Goal: Navigation & Orientation: Find specific page/section

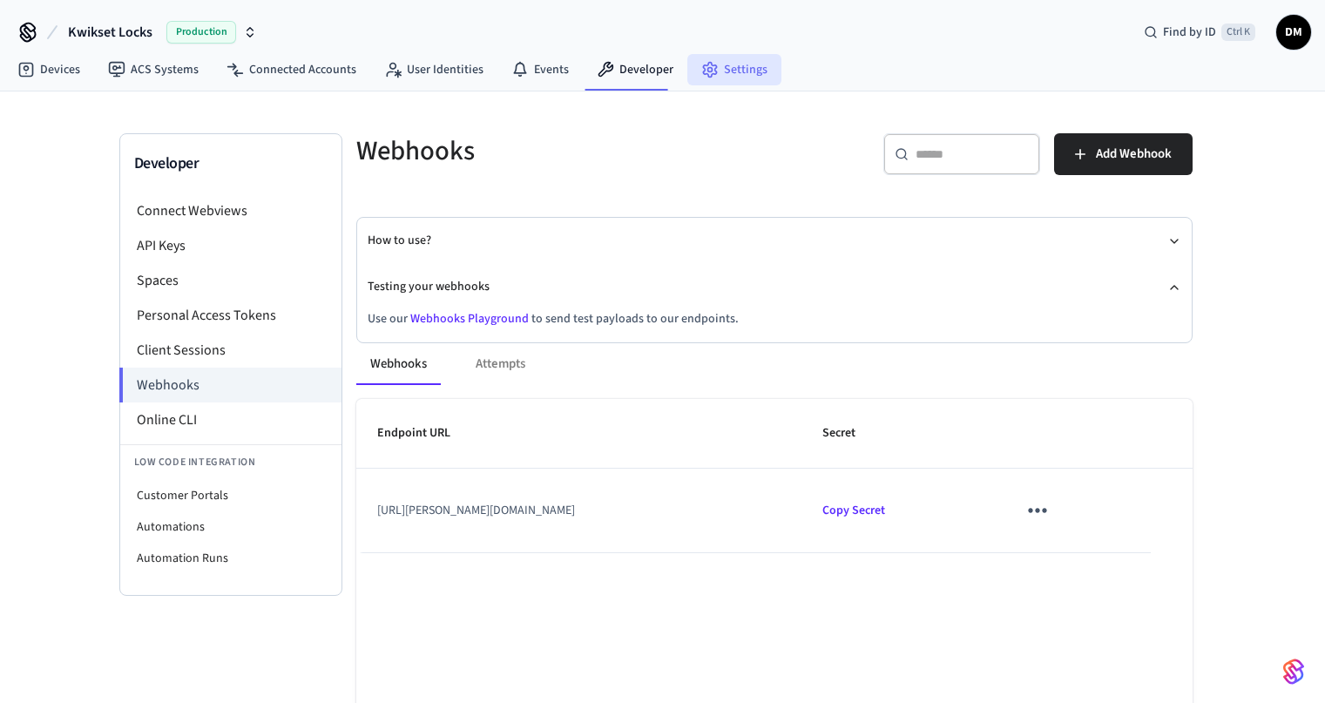
click at [717, 80] on link "Settings" at bounding box center [735, 69] width 94 height 31
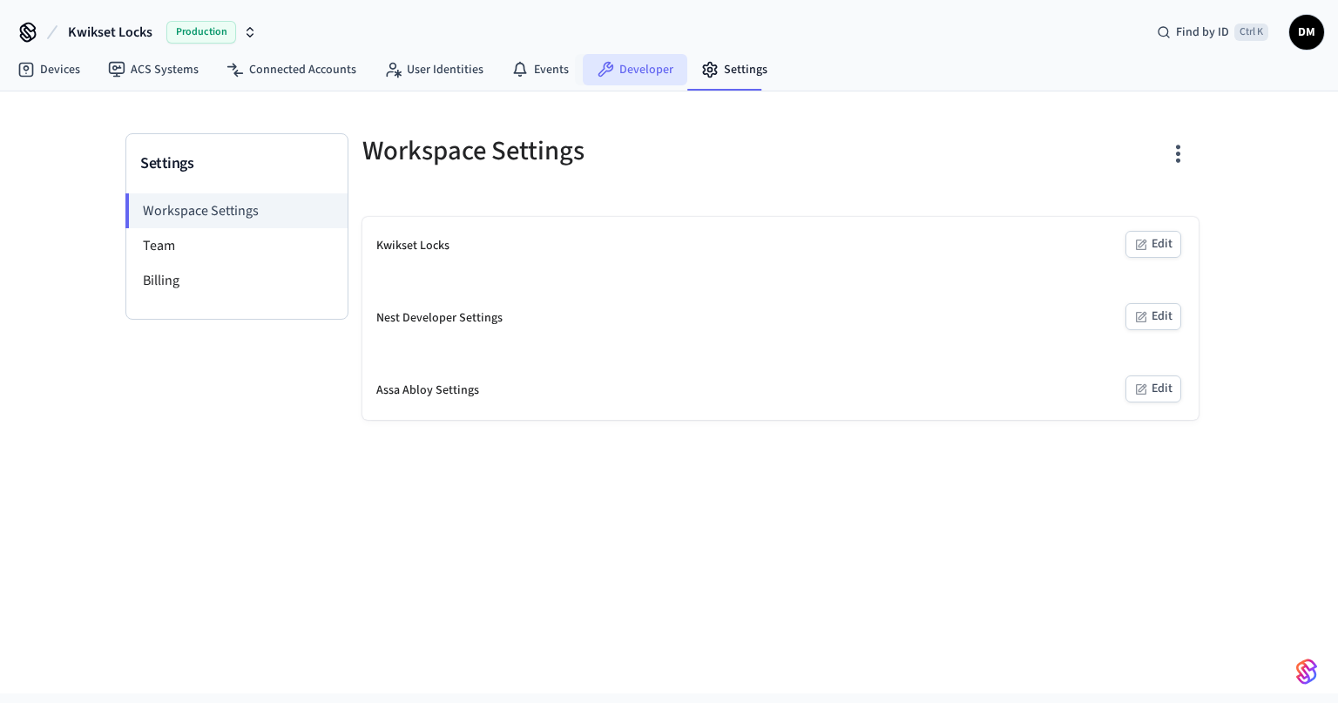
click at [640, 59] on link "Developer" at bounding box center [635, 69] width 105 height 31
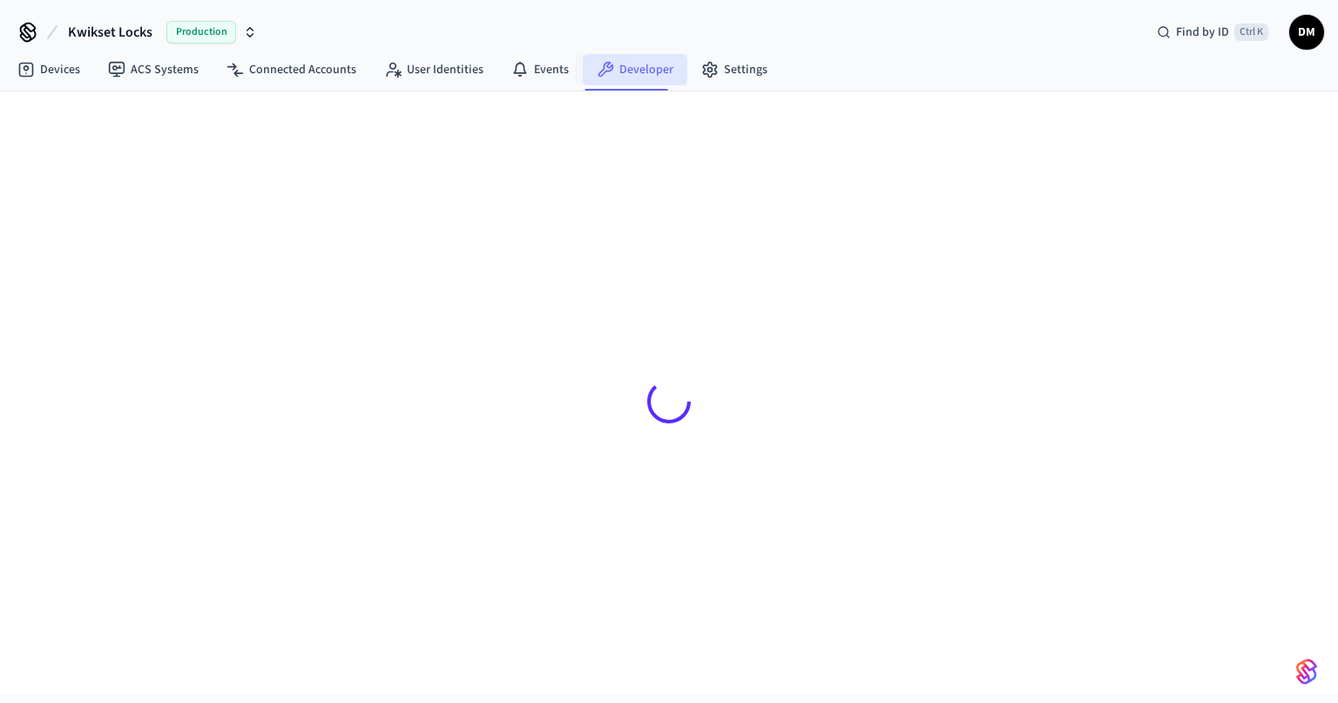
click at [677, 57] on link "Developer" at bounding box center [635, 69] width 105 height 31
click at [689, 59] on link "Settings" at bounding box center [735, 69] width 94 height 31
